Goal: Information Seeking & Learning: Find specific fact

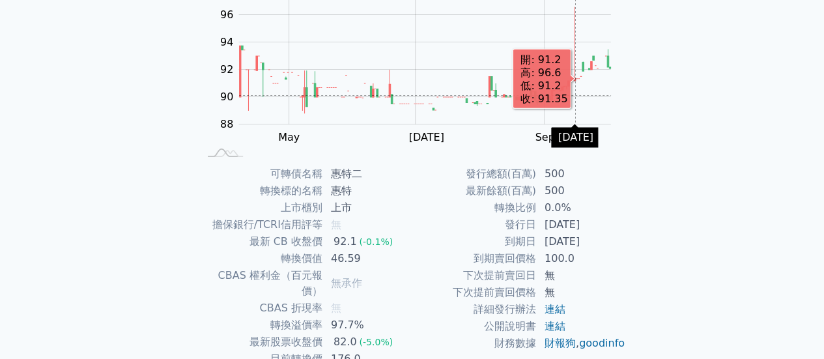
scroll to position [244, 0]
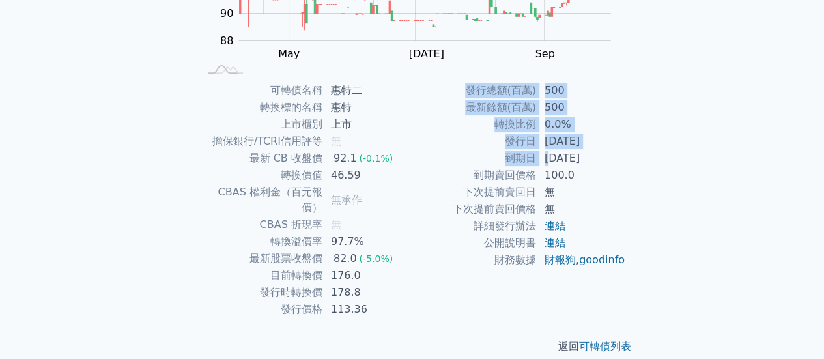
drag, startPoint x: 552, startPoint y: 157, endPoint x: 630, endPoint y: 160, distance: 77.6
click at [652, 160] on div "可轉債列表 › 67062 惠特二 67062 惠特二 可轉債詳細資訊 Zoom Out 88 84 86 88 90 92 94 96 98 100 L M…" at bounding box center [412, 82] width 501 height 588
click at [601, 161] on td "[DATE]" at bounding box center [581, 158] width 89 height 17
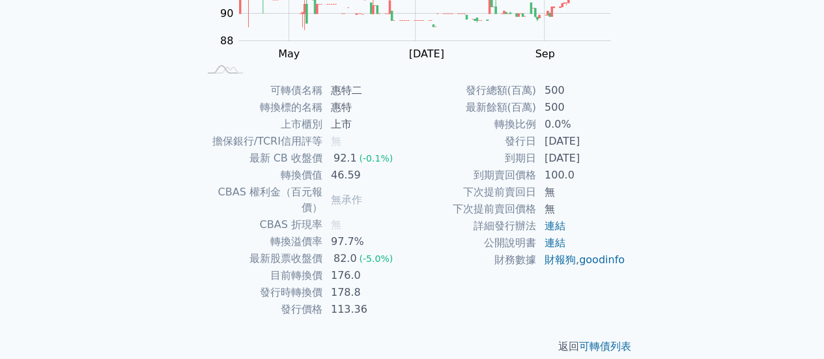
click at [504, 109] on td "最新餘額(百萬)" at bounding box center [475, 107] width 124 height 17
drag, startPoint x: 587, startPoint y: 117, endPoint x: 594, endPoint y: 119, distance: 8.1
click at [594, 119] on tbody "發行總額(百萬) 500 最新餘額(百萬) 500 轉換比例 0.0% 發行日 [DATE] 到期日 [DATE] 到期賣回價格 100.0 下次提前賣回日 …" at bounding box center [520, 175] width 214 height 186
click at [538, 148] on td "[DATE]" at bounding box center [581, 141] width 89 height 17
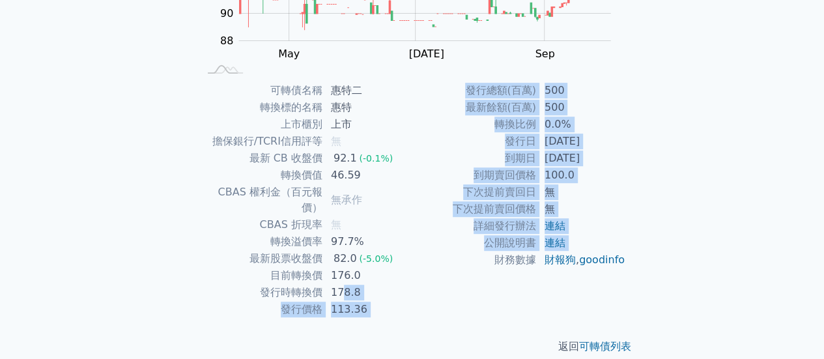
drag, startPoint x: 344, startPoint y: 280, endPoint x: 414, endPoint y: 280, distance: 69.7
click at [412, 280] on div "可轉債名稱 [PERSON_NAME] 轉換標的名稱 惠特 上市櫃別 上市 擔保銀行/TCRI信用評等 無 最新 CB 收盤價 92.1 (-0.1%) 轉換…" at bounding box center [412, 200] width 459 height 236
click at [417, 269] on td "財務數據" at bounding box center [475, 260] width 124 height 17
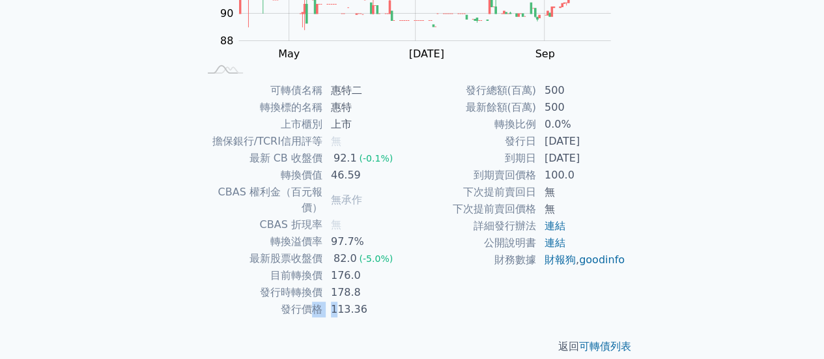
drag, startPoint x: 332, startPoint y: 299, endPoint x: 308, endPoint y: 297, distance: 24.9
click at [308, 301] on tr "發行價格 113.36" at bounding box center [306, 309] width 214 height 17
click at [308, 301] on td "發行價格" at bounding box center [261, 309] width 124 height 17
